Goal: Navigation & Orientation: Understand site structure

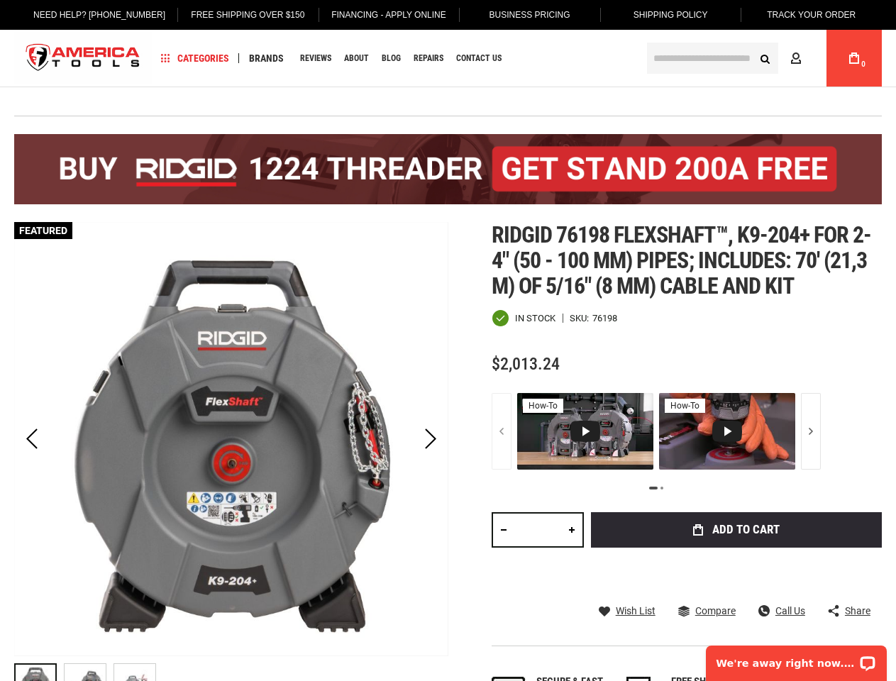
click at [448, 340] on div "Next" at bounding box center [430, 439] width 35 height 434
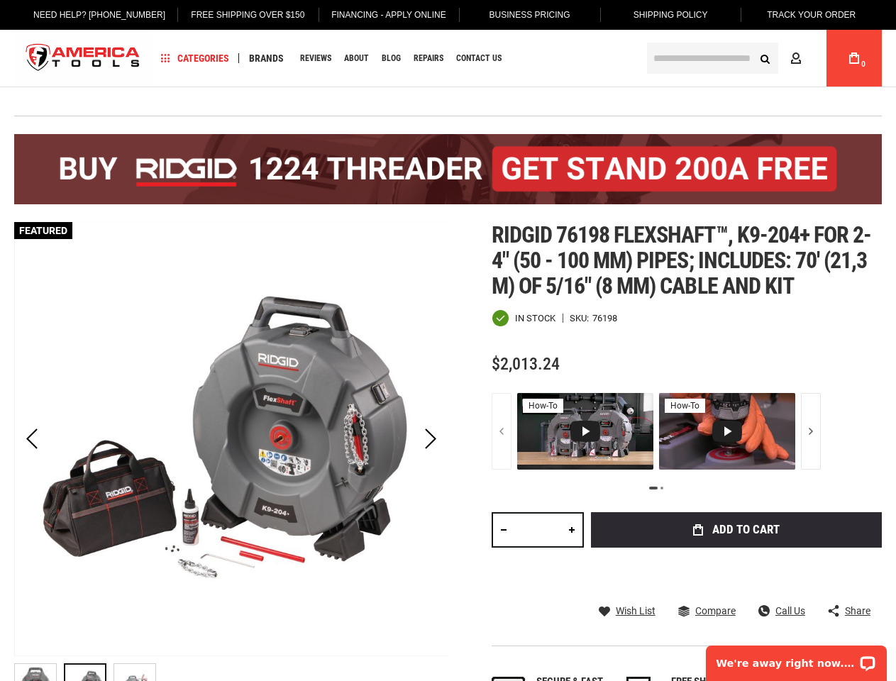
click at [237, 15] on link "Free Shipping Over $150" at bounding box center [246, 15] width 135 height 30
click at [195, 58] on span "Categories" at bounding box center [195, 58] width 68 height 10
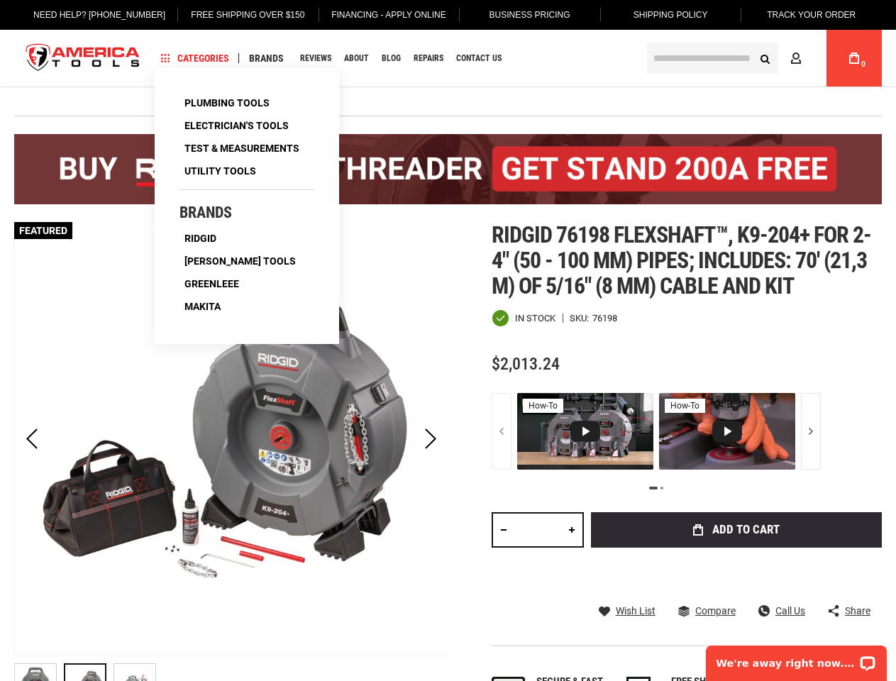
click at [266, 58] on span "Brands" at bounding box center [266, 58] width 35 height 10
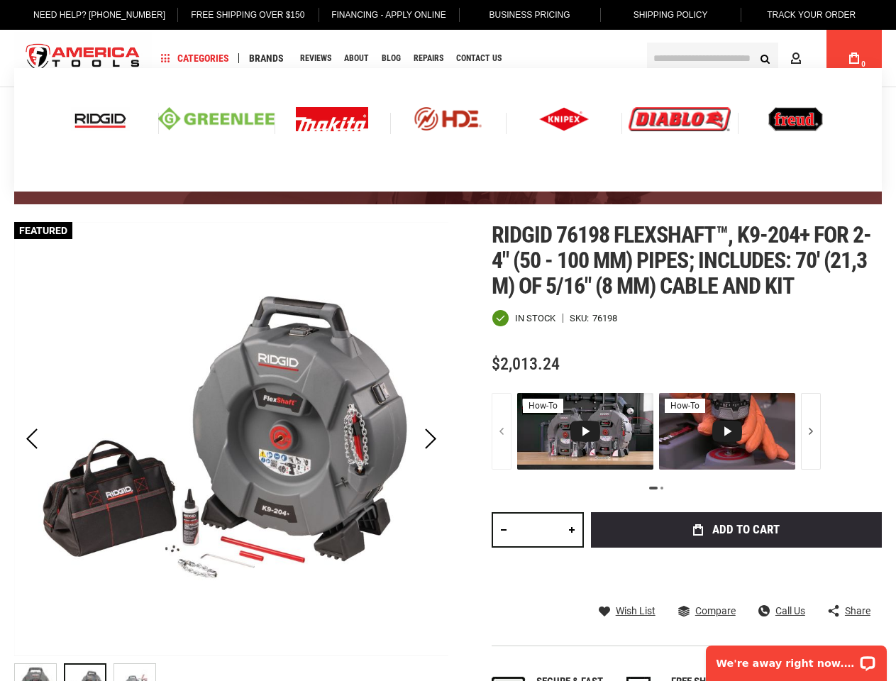
click at [32, 439] on div "Previous" at bounding box center [31, 439] width 35 height 50
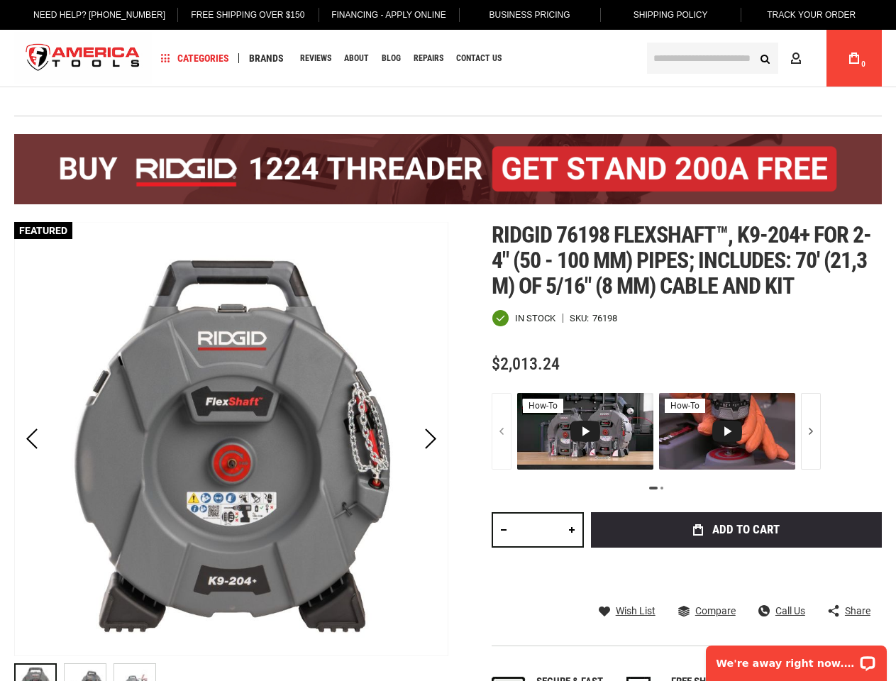
click at [431, 439] on div "Next" at bounding box center [430, 439] width 35 height 50
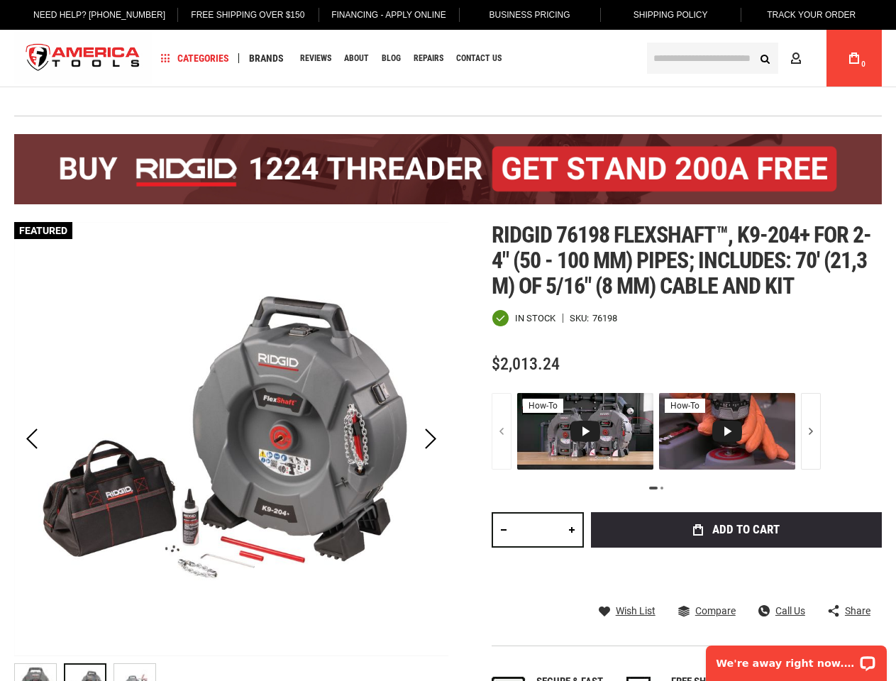
click at [231, 668] on div at bounding box center [231, 684] width 434 height 57
click at [438, 668] on div at bounding box center [231, 684] width 434 height 57
